Goal: Task Accomplishment & Management: Manage account settings

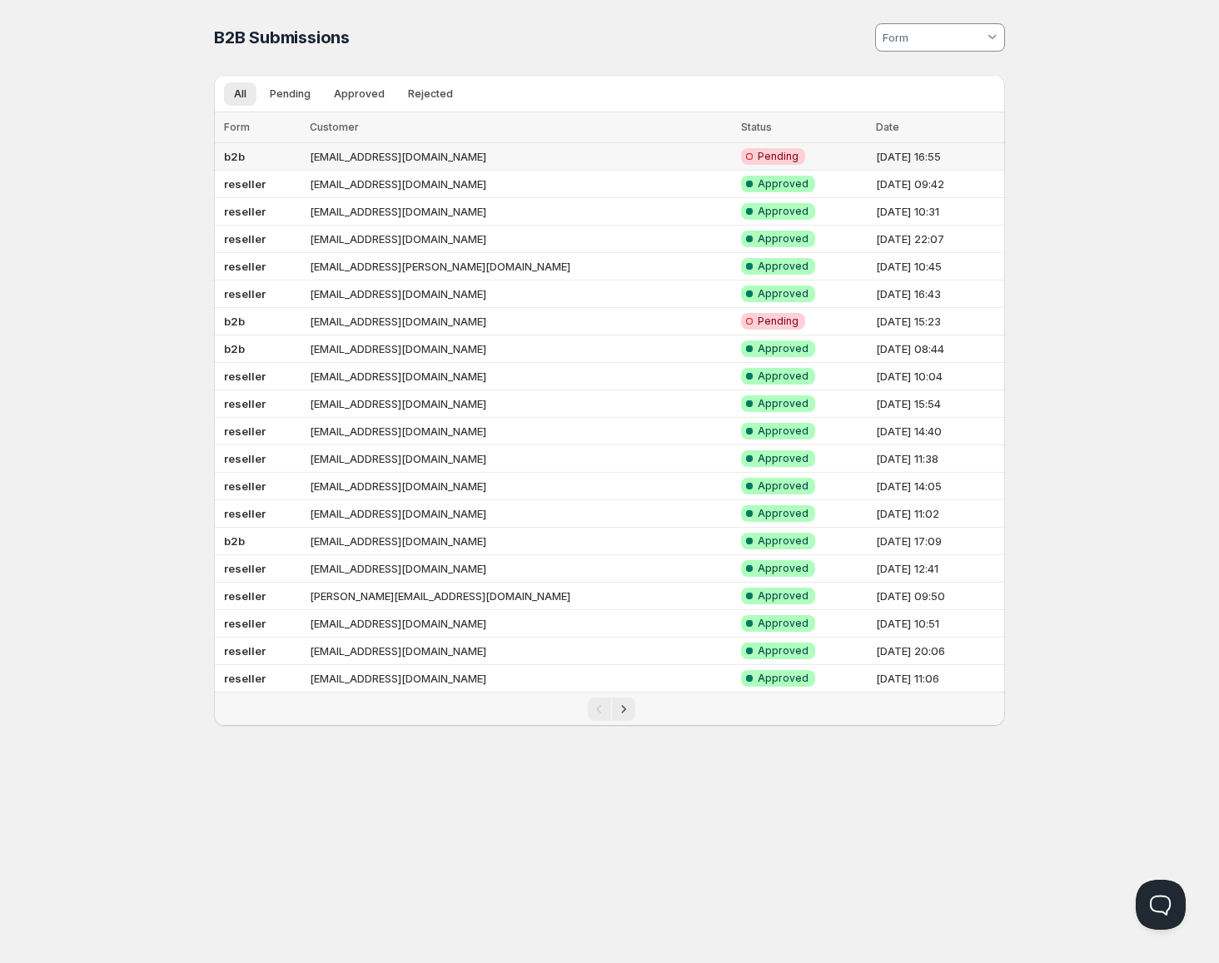
click at [265, 157] on td "b2b" at bounding box center [259, 156] width 91 height 27
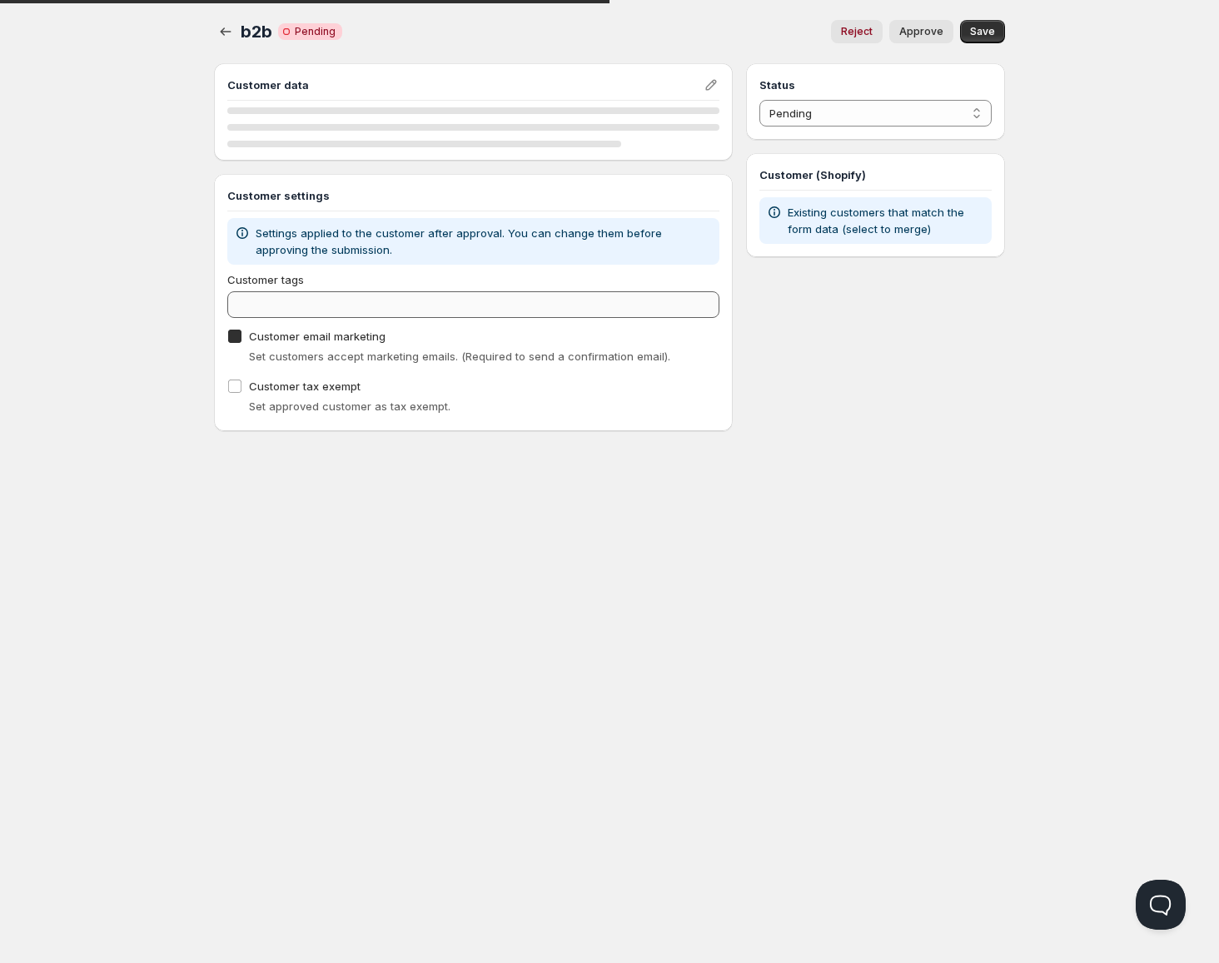
checkbox input "true"
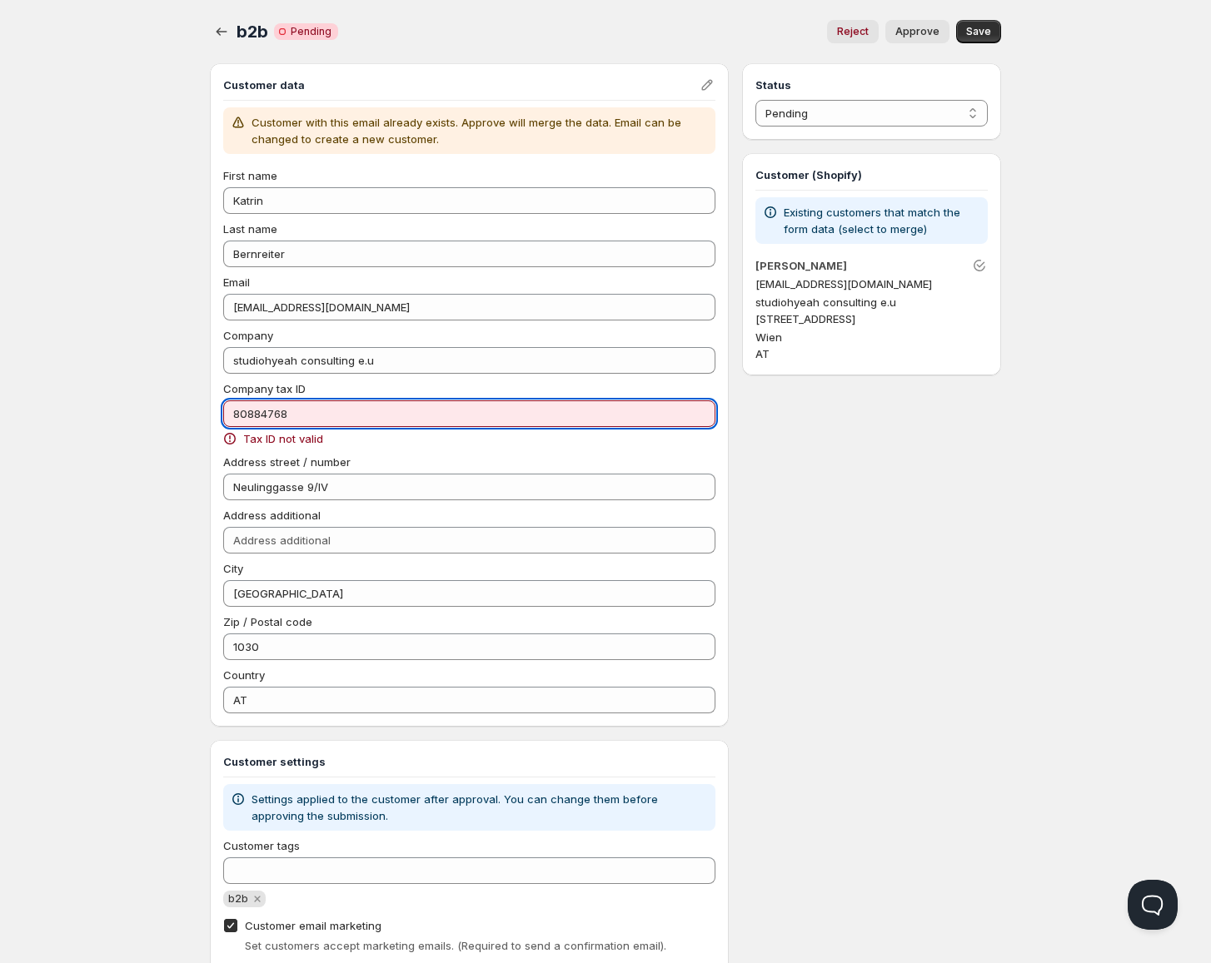
click at [231, 414] on input "80884768" at bounding box center [469, 414] width 492 height 27
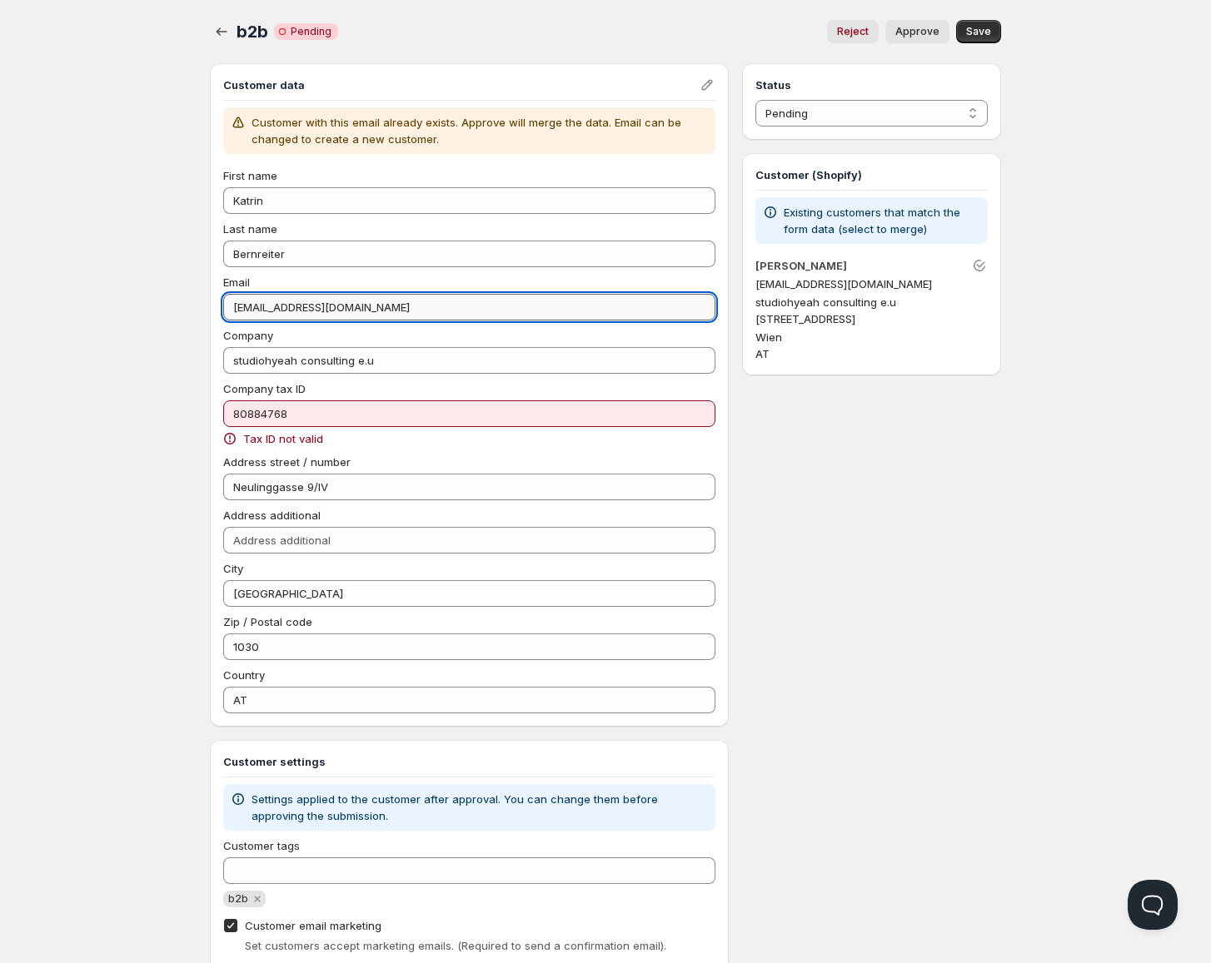
drag, startPoint x: 354, startPoint y: 314, endPoint x: 252, endPoint y: 313, distance: 101.6
click at [252, 313] on input "[EMAIL_ADDRESS][DOMAIN_NAME]" at bounding box center [469, 307] width 492 height 27
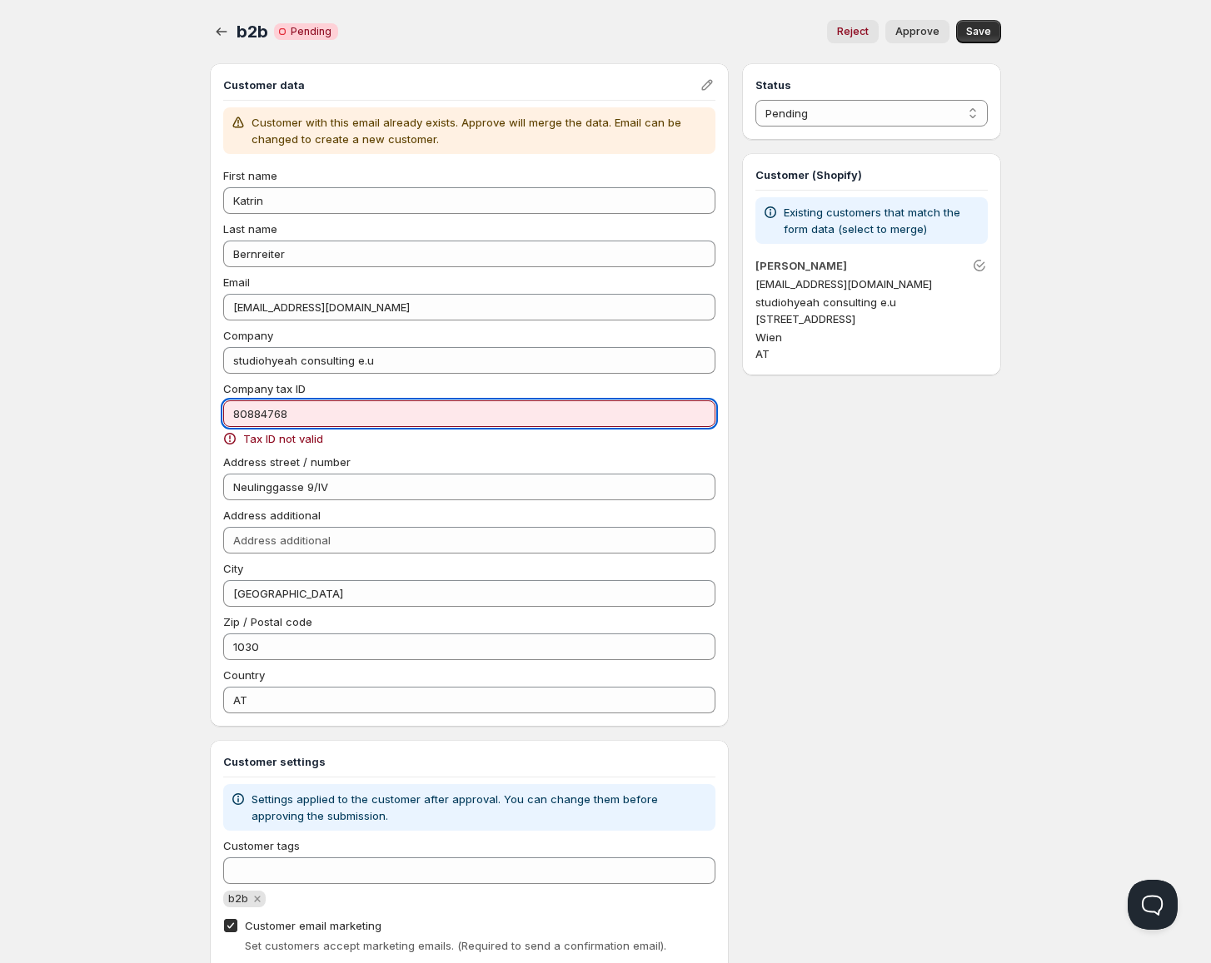
click at [294, 411] on input "80884768" at bounding box center [469, 414] width 492 height 27
paste input "ATU"
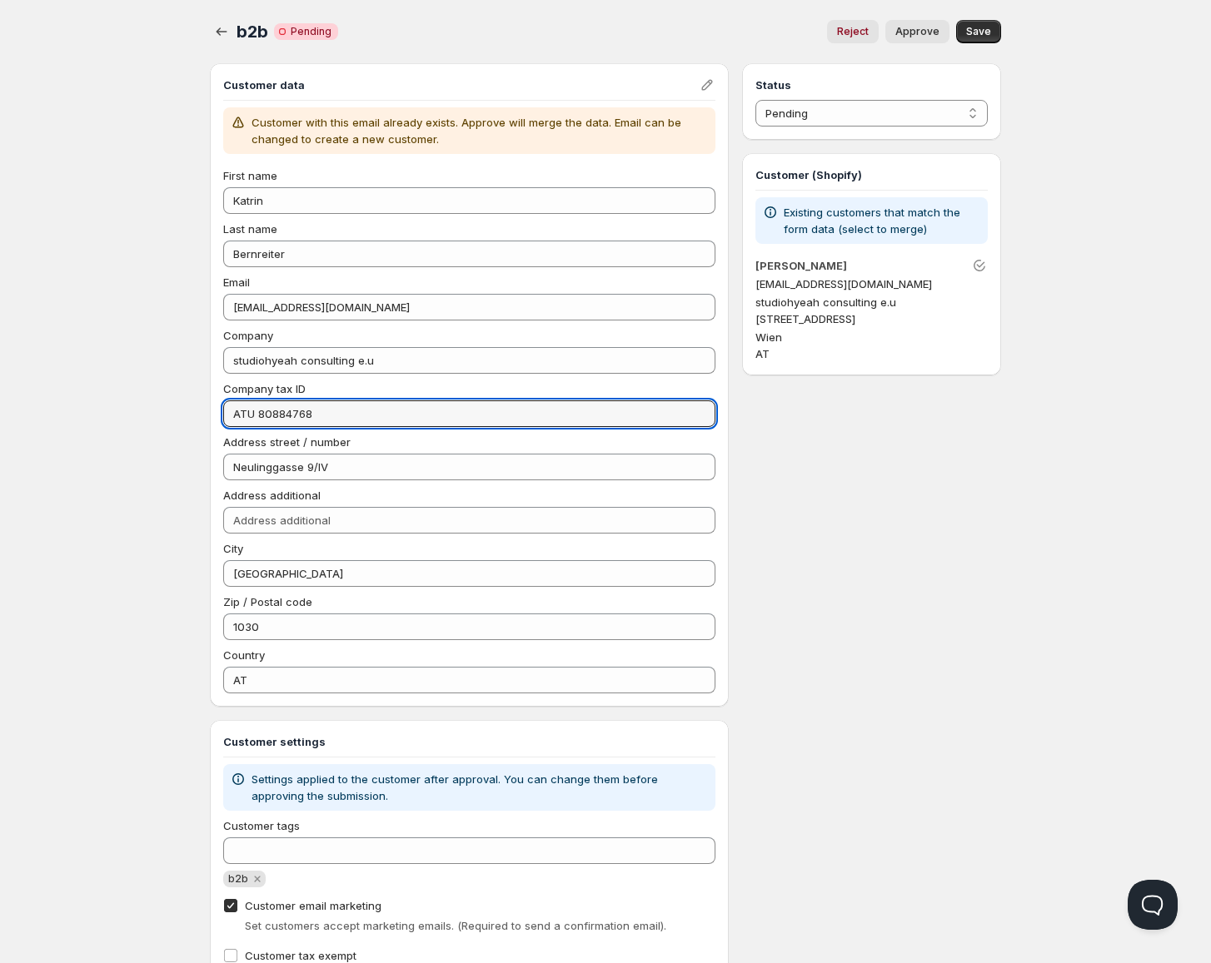
type input "ATU 80884768"
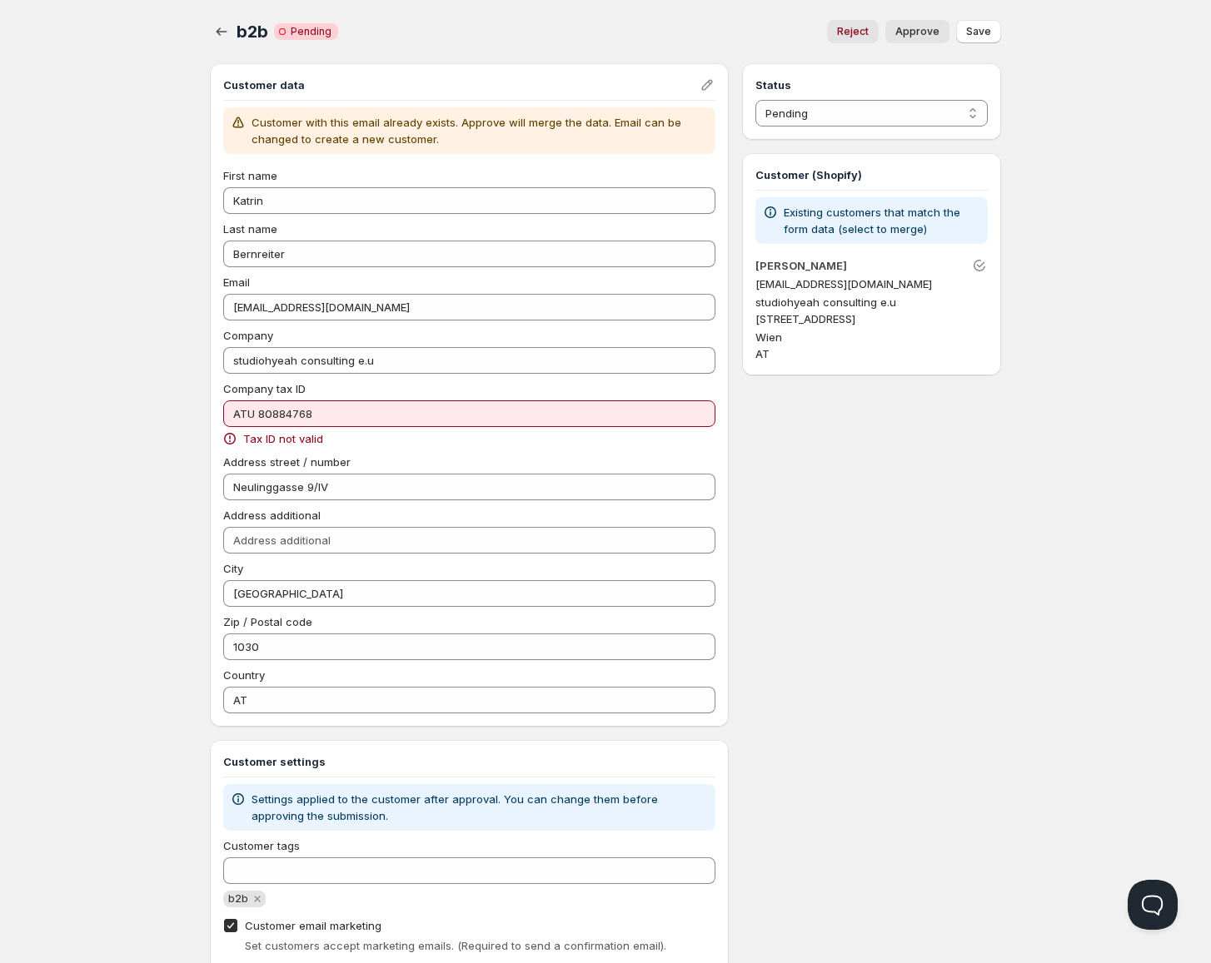
click at [917, 32] on span "Approve" at bounding box center [917, 31] width 44 height 13
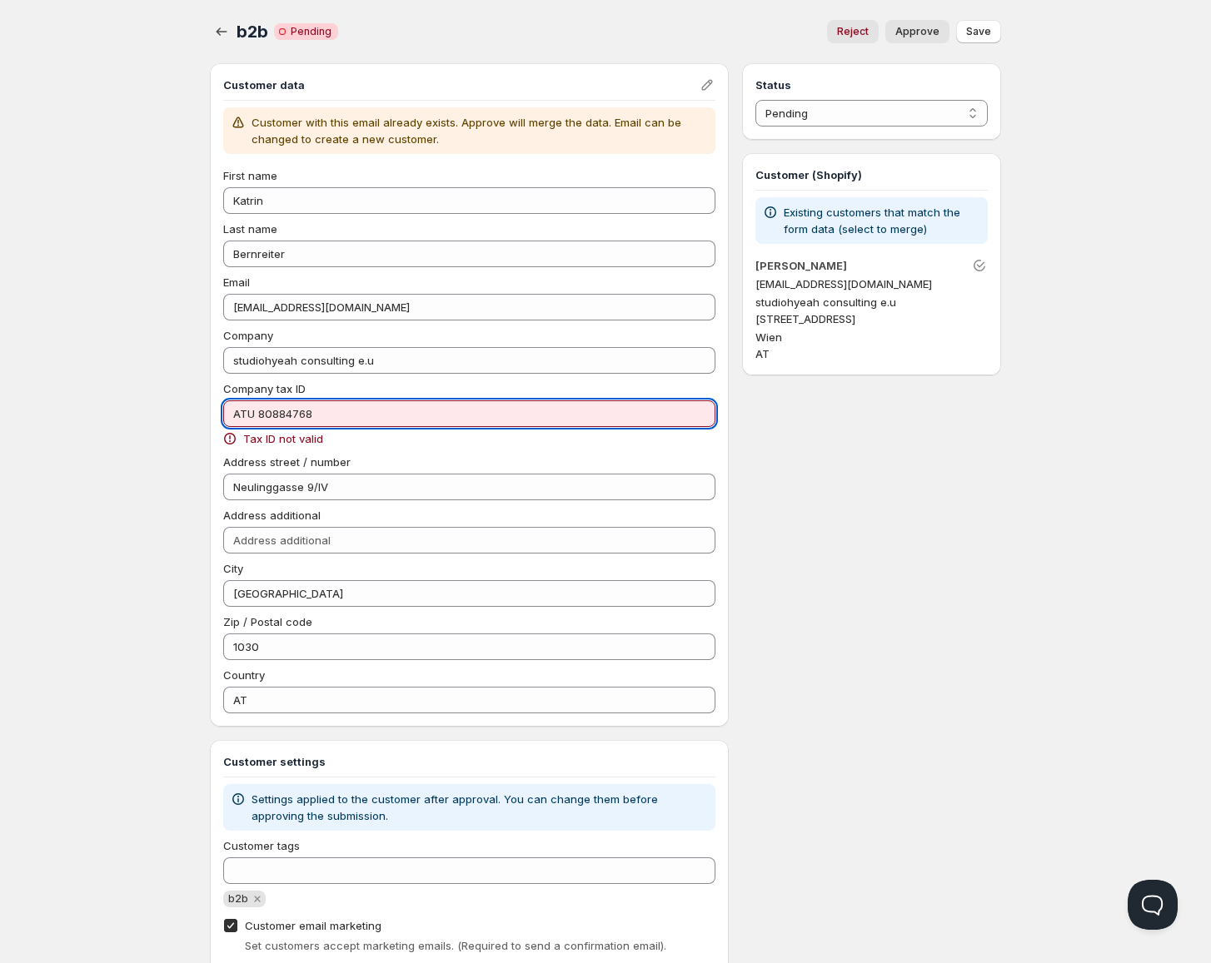
click at [376, 420] on input "ATU 80884768" at bounding box center [469, 414] width 492 height 27
click at [375, 420] on input "ATU 80884768" at bounding box center [469, 414] width 492 height 27
click at [938, 37] on span "Approve" at bounding box center [917, 31] width 44 height 13
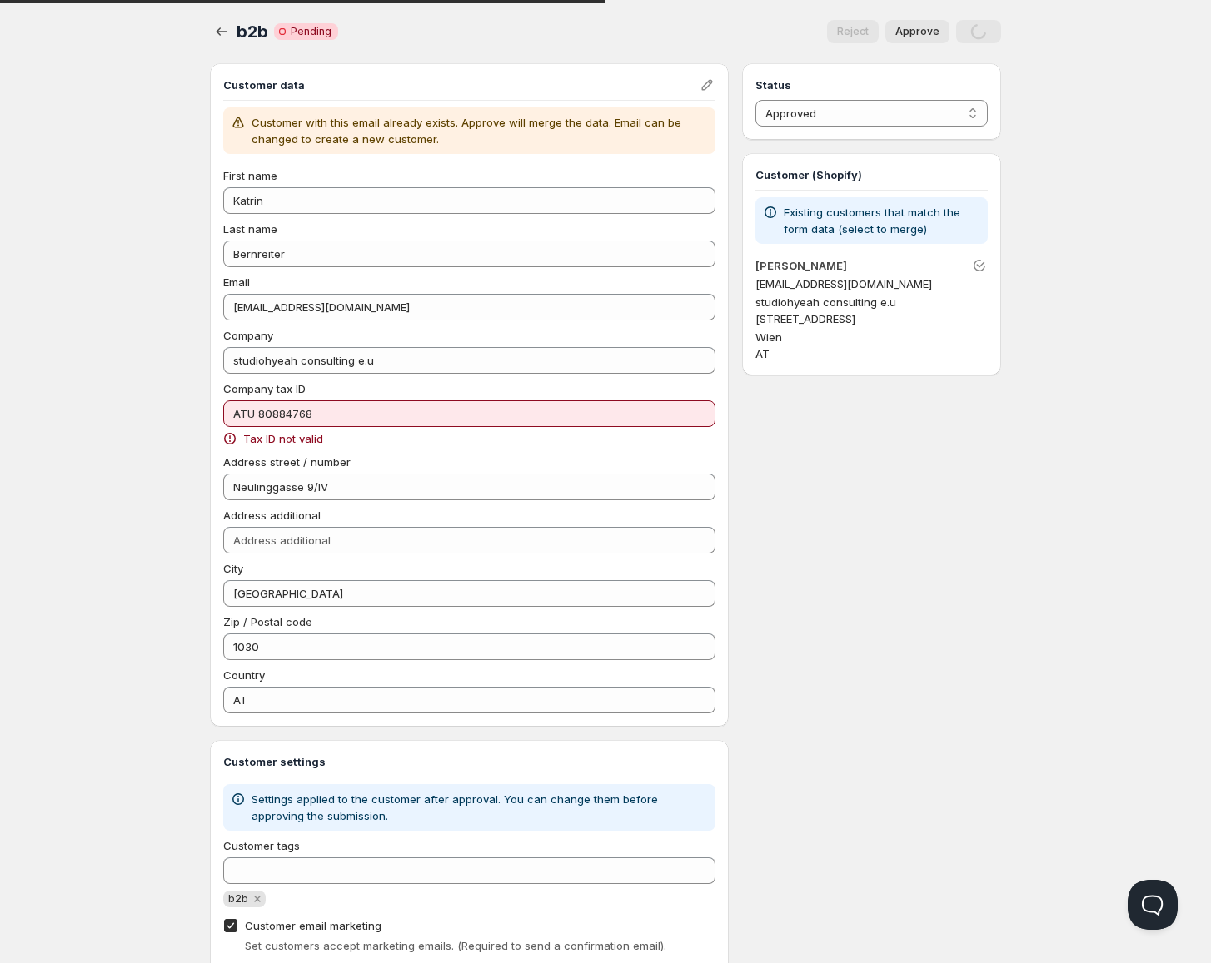
select select "0"
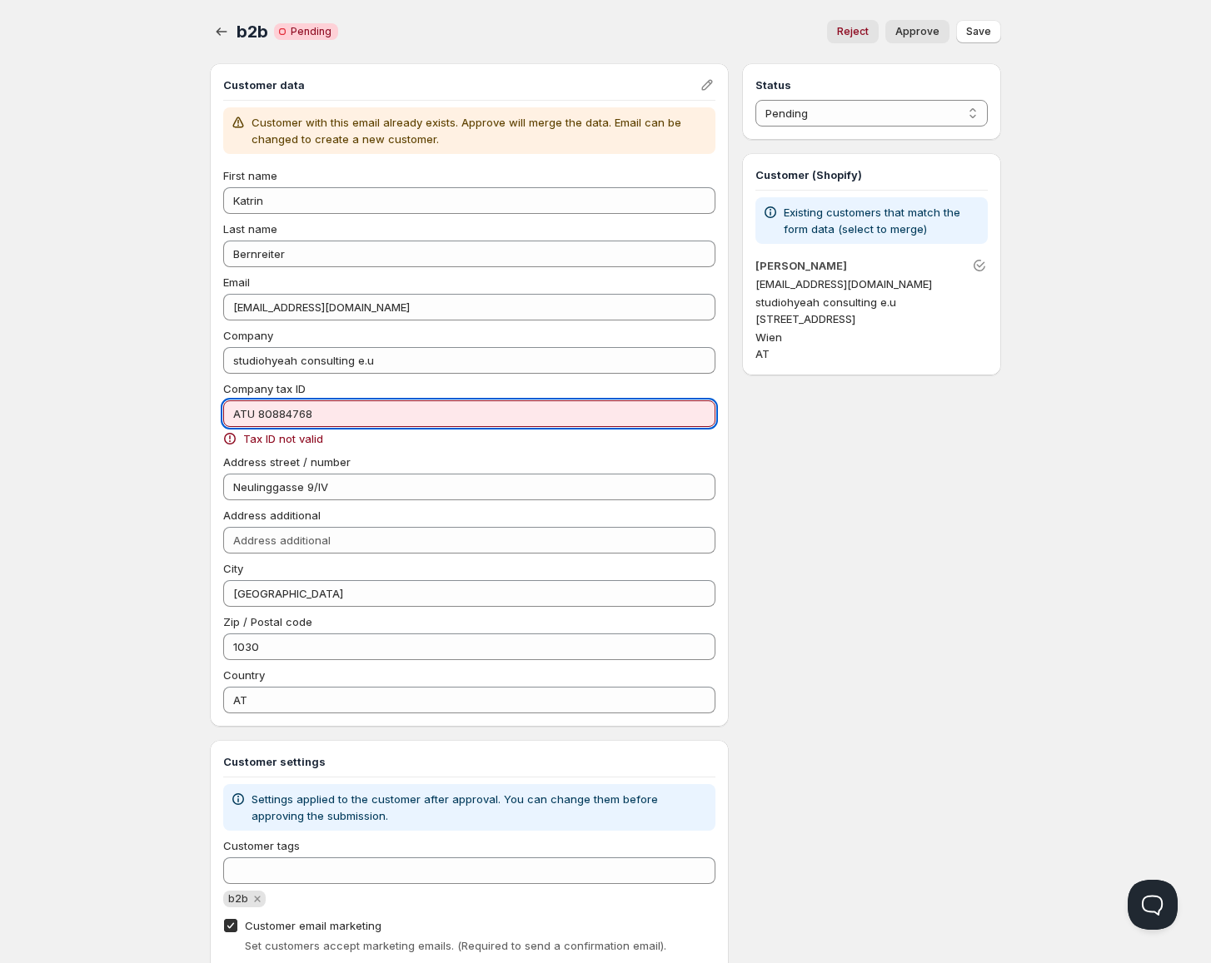
click at [335, 410] on input "ATU 80884768" at bounding box center [469, 414] width 492 height 27
click at [362, 415] on input "ATU 80884768" at bounding box center [469, 414] width 492 height 27
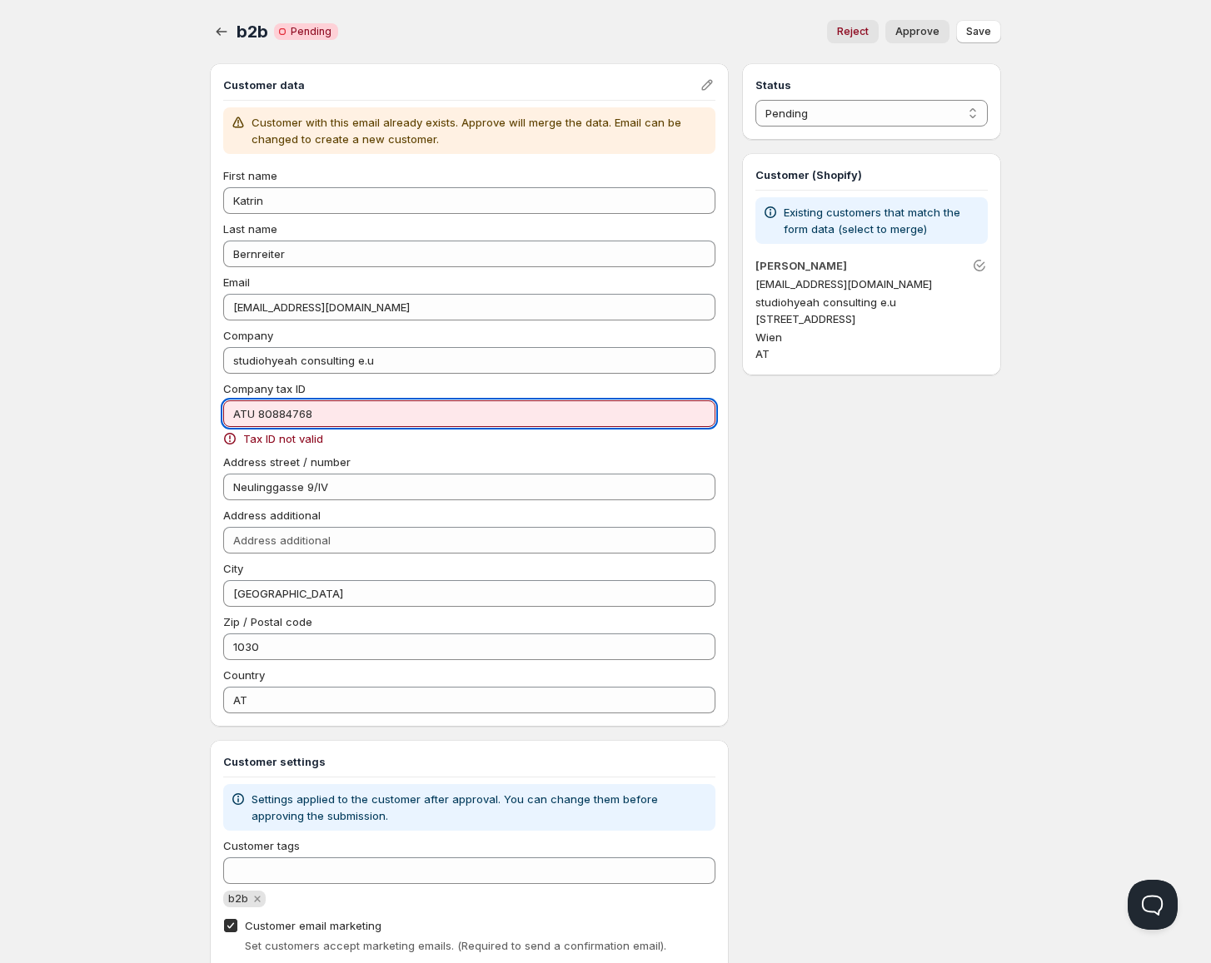
click at [266, 418] on input "ATU 80884768" at bounding box center [469, 414] width 492 height 27
